Goal: Task Accomplishment & Management: Manage account settings

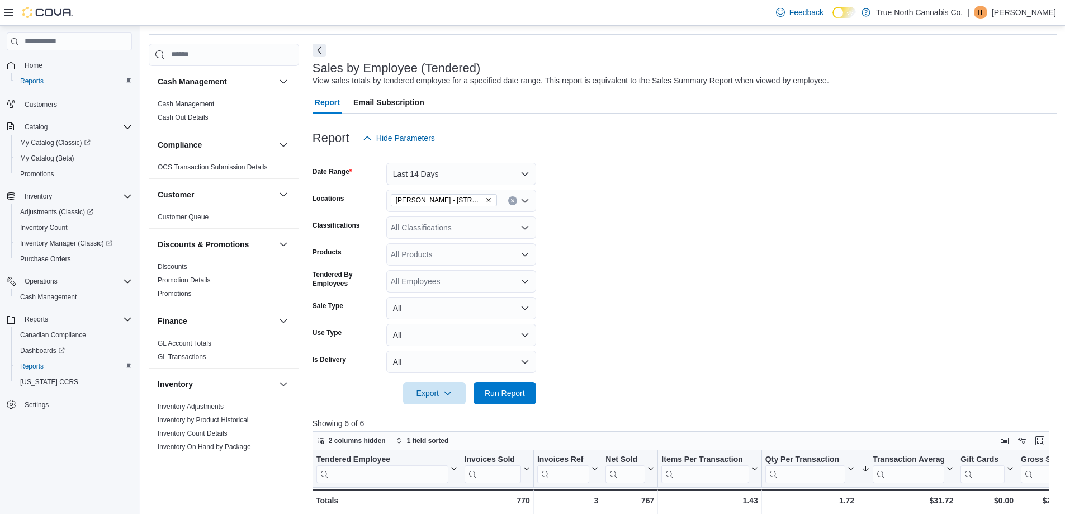
scroll to position [56, 0]
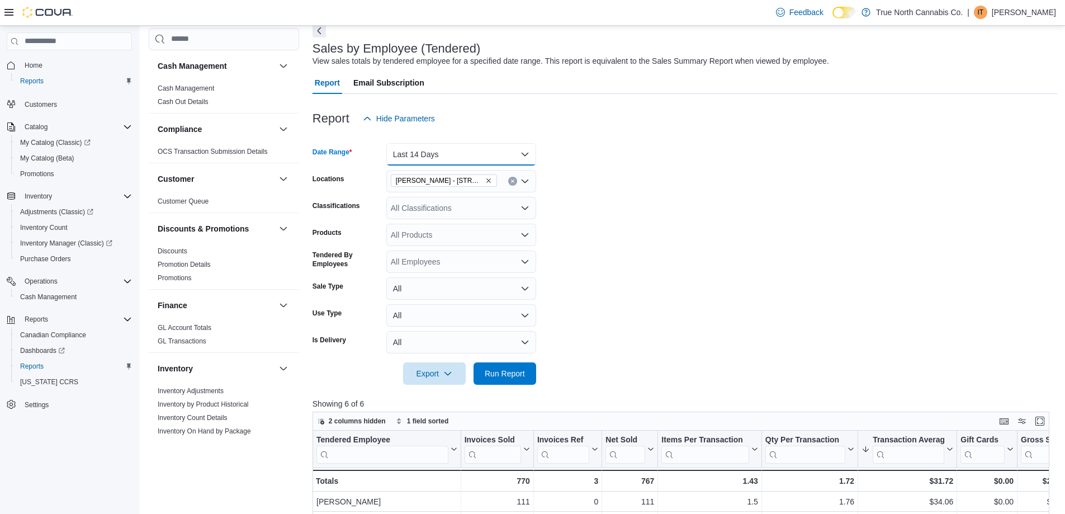
click at [462, 147] on button "Last 14 Days" at bounding box center [461, 154] width 150 height 22
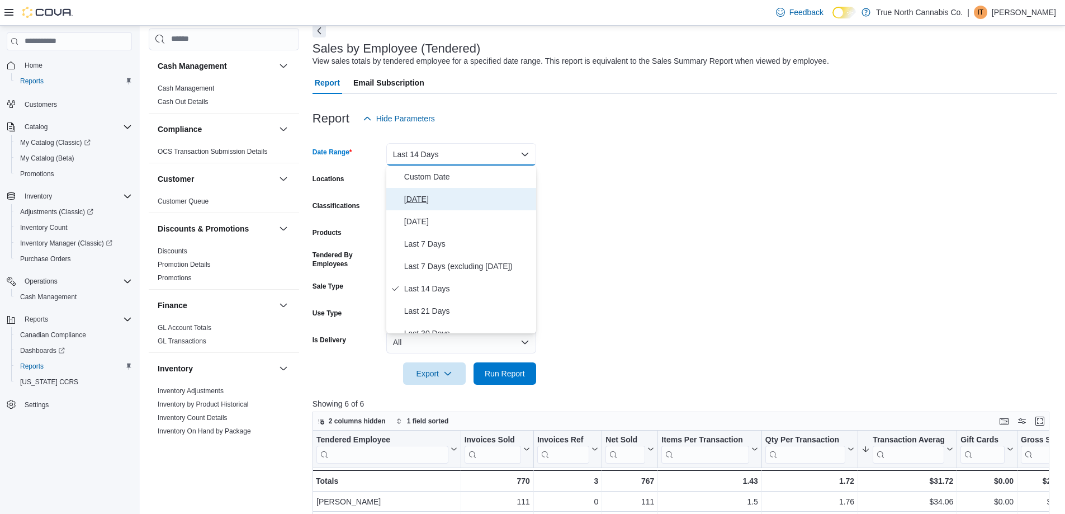
click at [419, 189] on button "Today" at bounding box center [461, 199] width 150 height 22
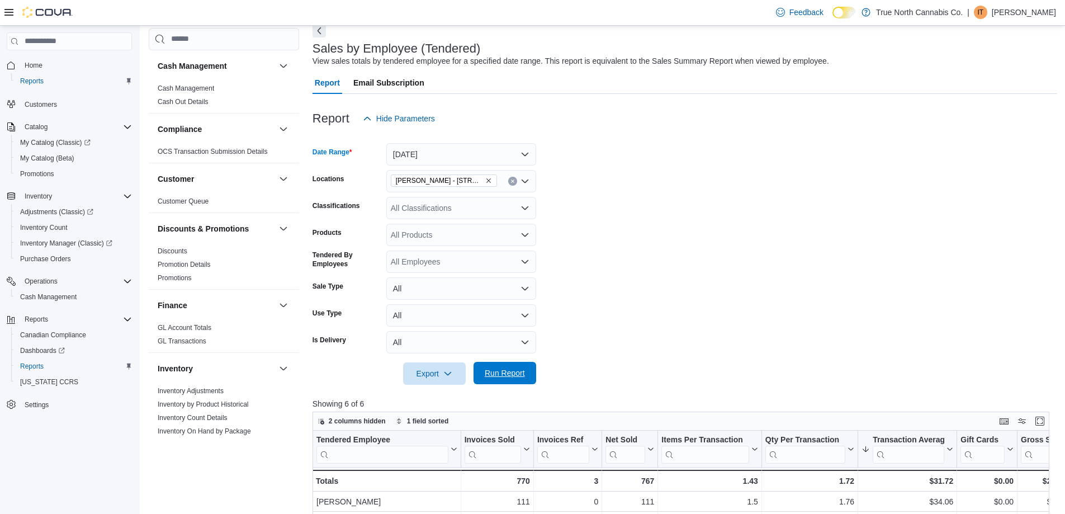
click at [510, 364] on span "Run Report" at bounding box center [504, 373] width 49 height 22
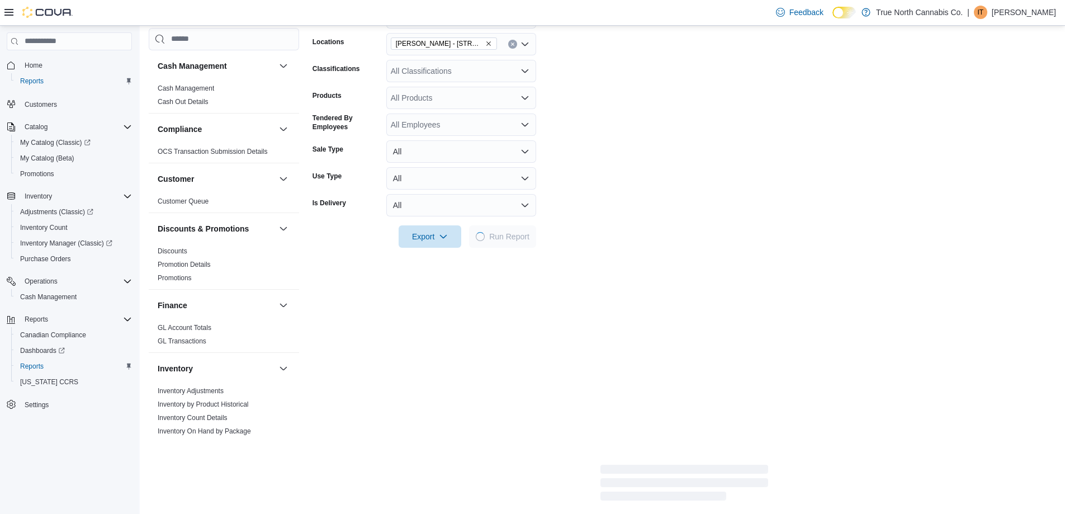
scroll to position [279, 0]
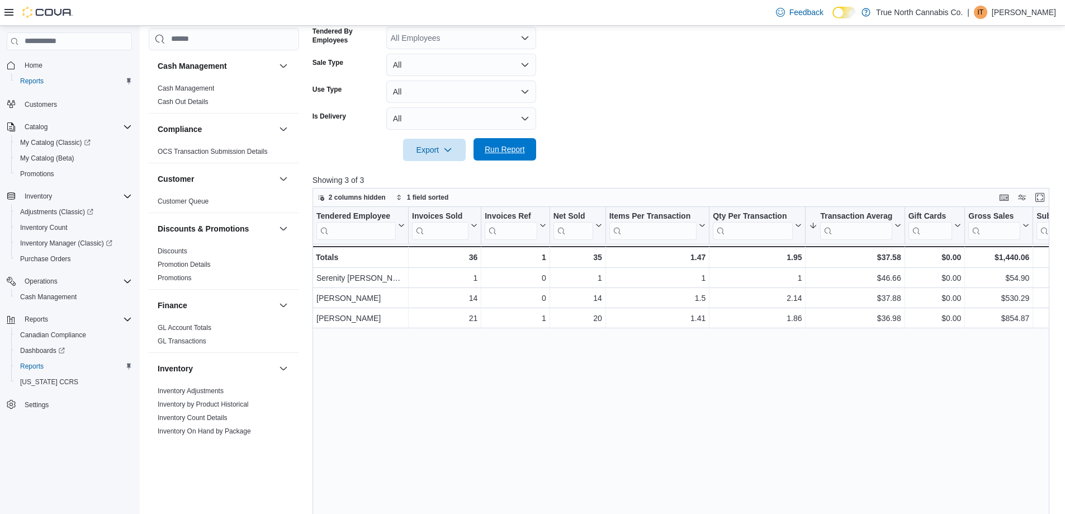
click at [524, 150] on span "Run Report" at bounding box center [505, 149] width 40 height 11
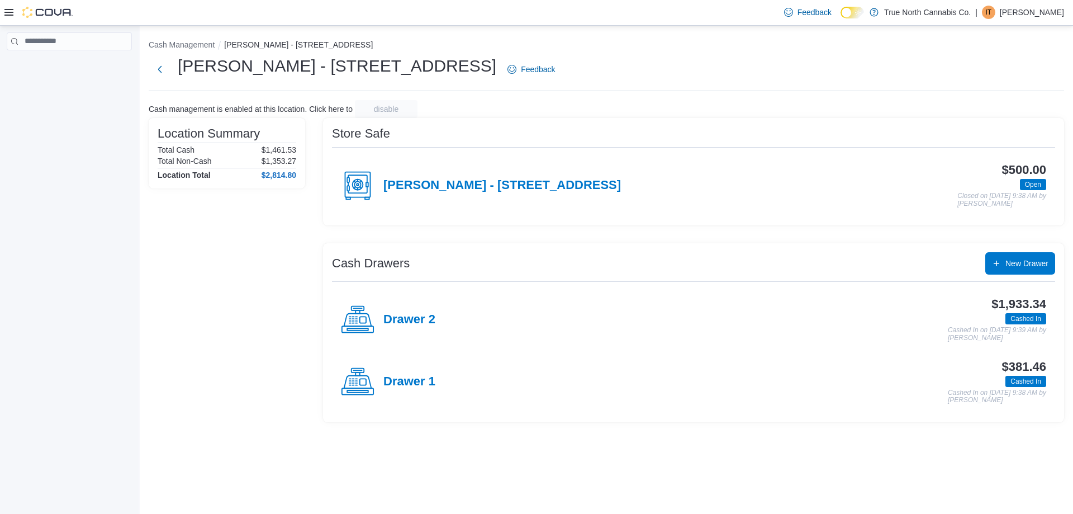
click at [1033, 8] on p "[PERSON_NAME]" at bounding box center [1032, 12] width 64 height 13
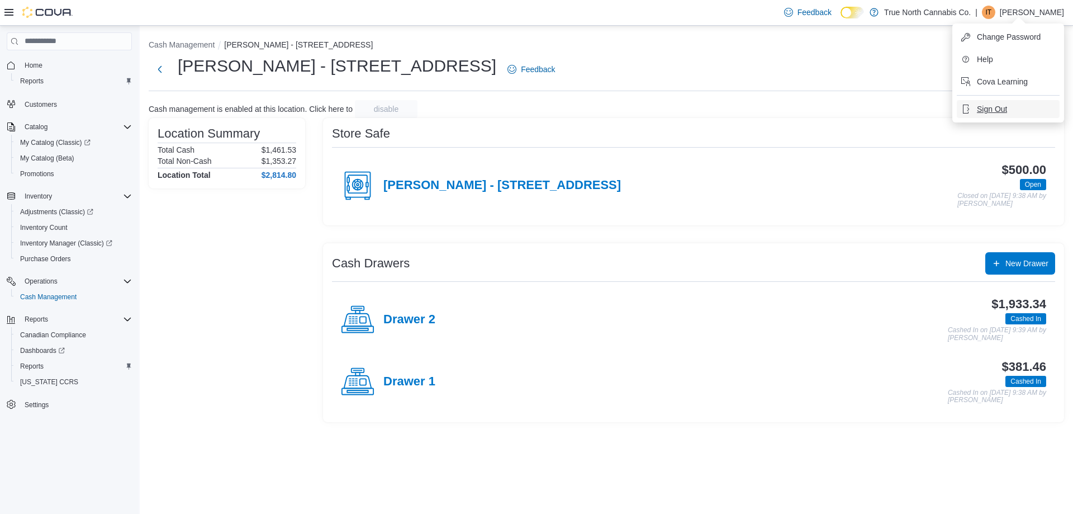
click at [980, 111] on span "Sign Out" at bounding box center [992, 108] width 30 height 11
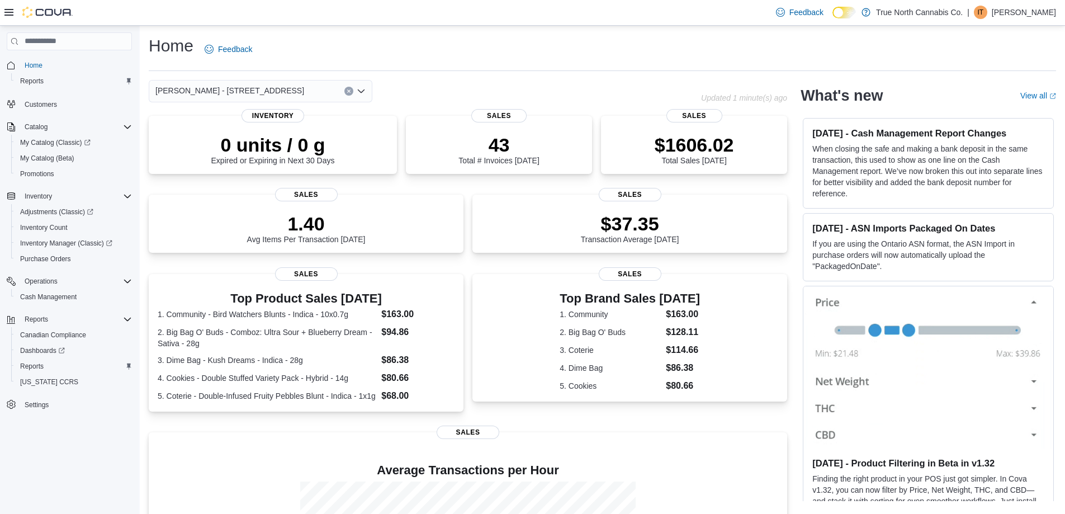
click at [1005, 18] on p "Isabella Thompson" at bounding box center [1023, 12] width 64 height 13
click at [984, 107] on span "Sign Out" at bounding box center [983, 108] width 30 height 11
